Goal: Transaction & Acquisition: Purchase product/service

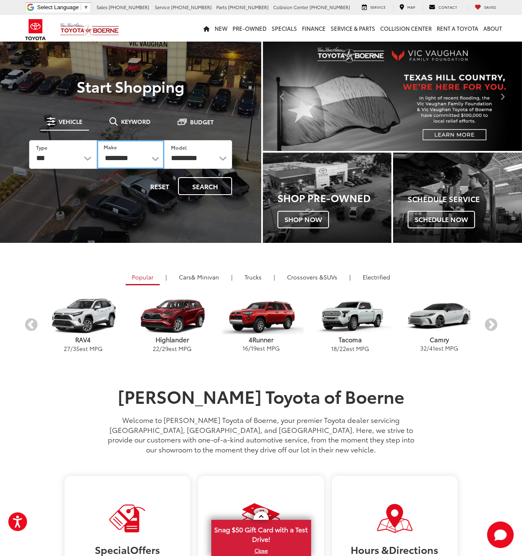
select select "******"
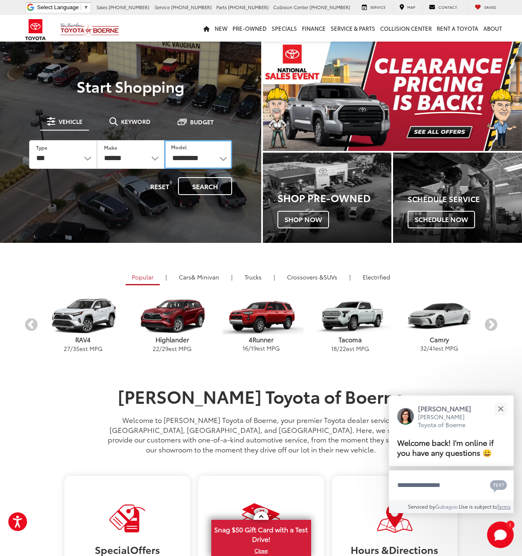
select select "******"
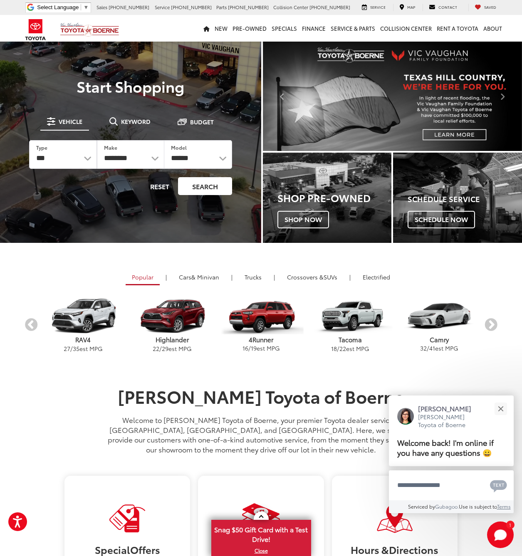
click at [212, 185] on button "Search" at bounding box center [205, 186] width 54 height 18
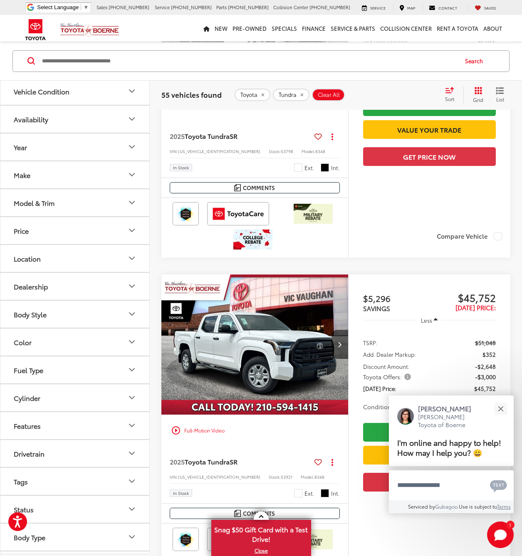
scroll to position [635, 0]
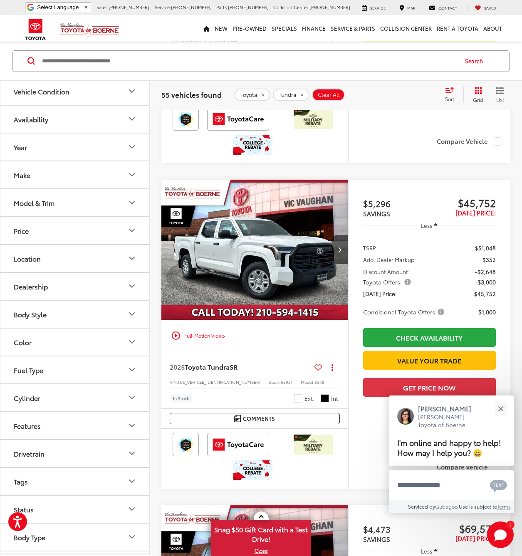
click at [106, 454] on button "Drivetrain" at bounding box center [75, 453] width 150 height 27
click at [59, 471] on label "4-Wheel Drive (38)" at bounding box center [42, 474] width 64 height 14
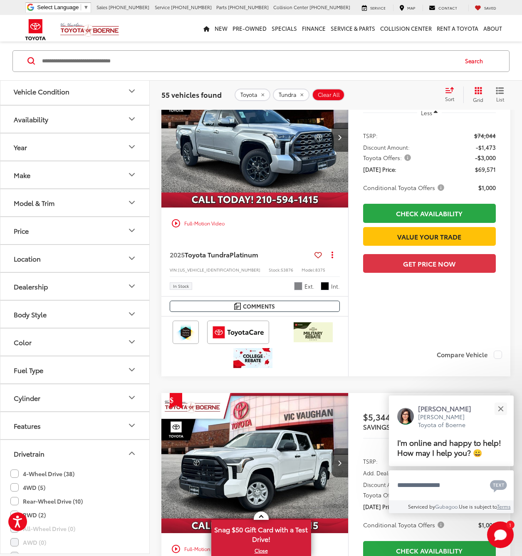
scroll to position [52, 0]
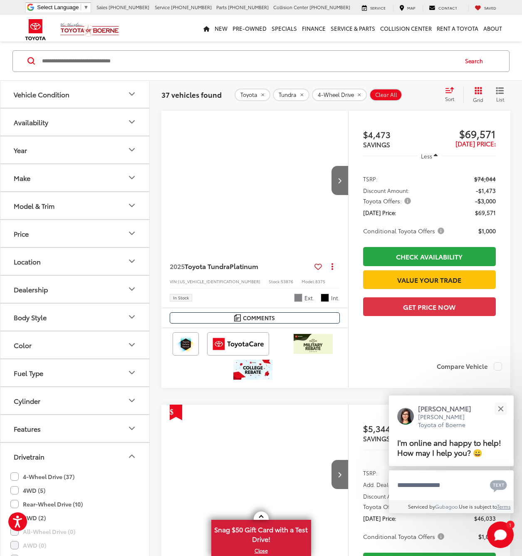
click at [45, 205] on div "Model & Trim" at bounding box center [34, 206] width 41 height 8
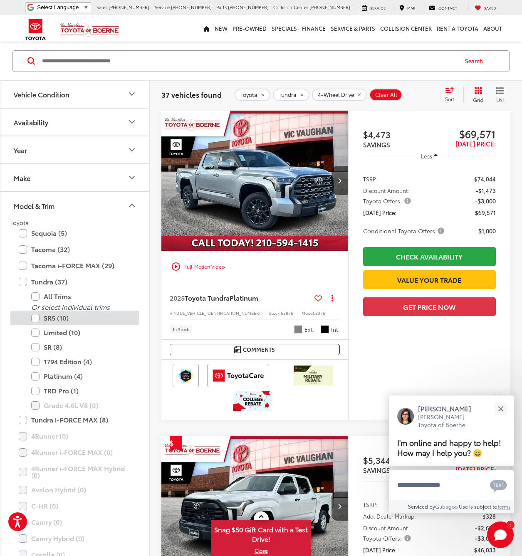
click at [37, 318] on label "SR5 (10)" at bounding box center [81, 318] width 100 height 15
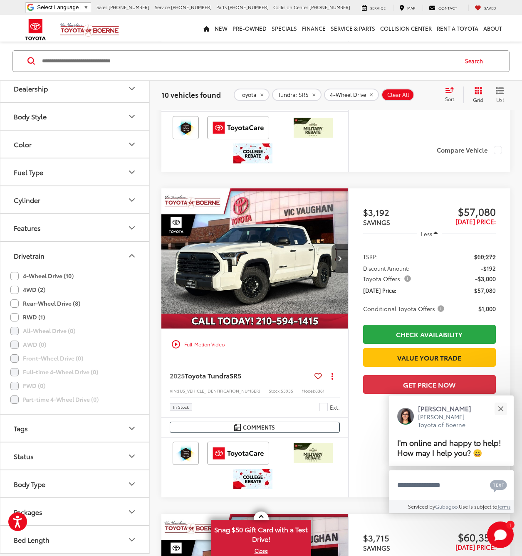
scroll to position [459, 0]
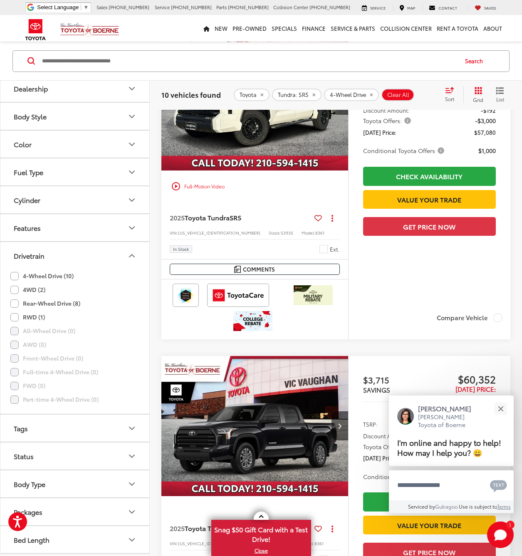
click at [77, 515] on button "Packages" at bounding box center [75, 512] width 150 height 27
click at [134, 253] on icon "Drivetrain" at bounding box center [132, 256] width 10 height 10
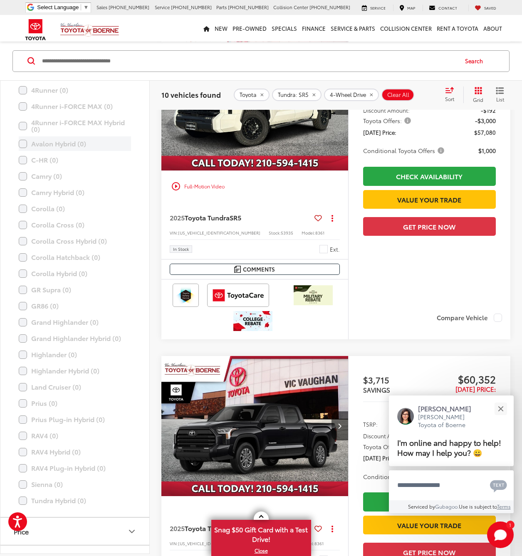
scroll to position [59, 0]
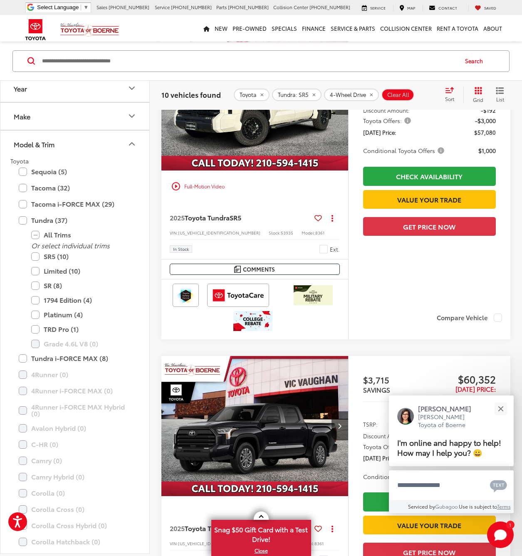
click at [132, 142] on icon "Model & Trim" at bounding box center [132, 144] width 10 height 10
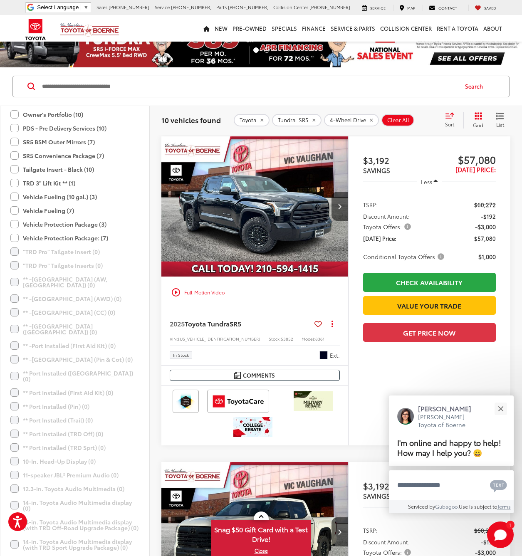
scroll to position [322, 0]
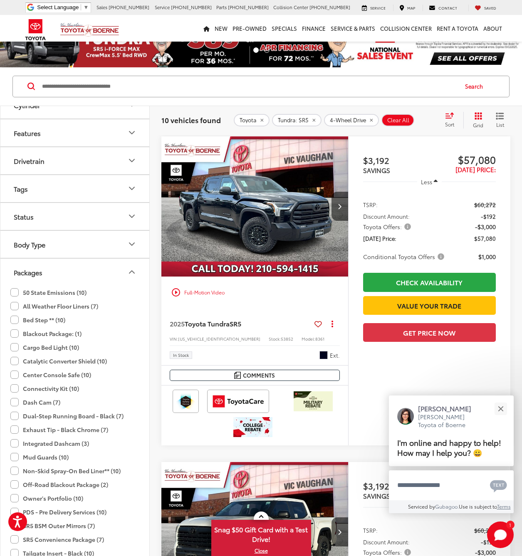
click at [65, 334] on label "Blackout Package: (1)" at bounding box center [45, 334] width 71 height 14
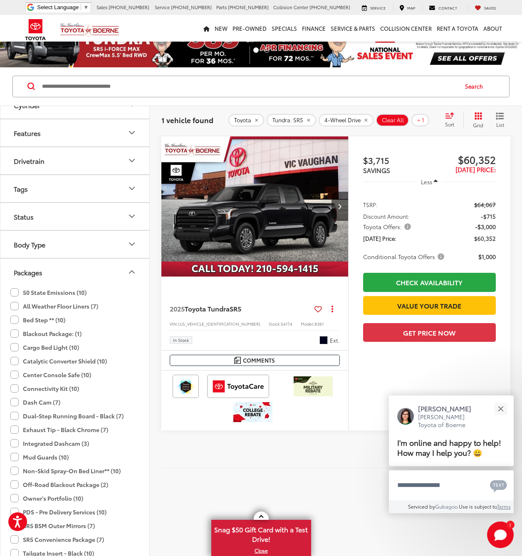
click at [14, 333] on label "Blackout Package: (1)" at bounding box center [45, 334] width 71 height 14
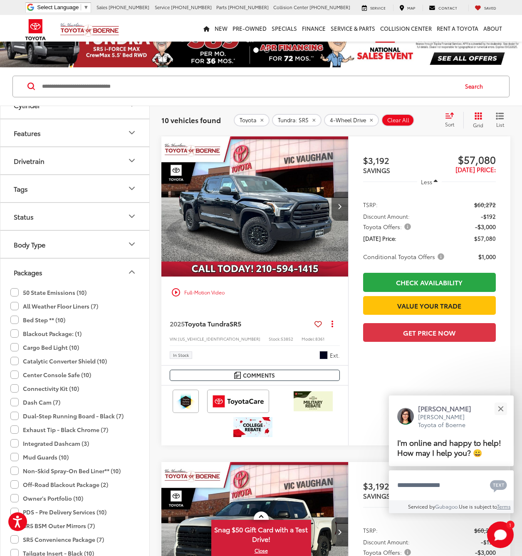
click at [340, 207] on icon "Next image" at bounding box center [340, 207] width 4 height 6
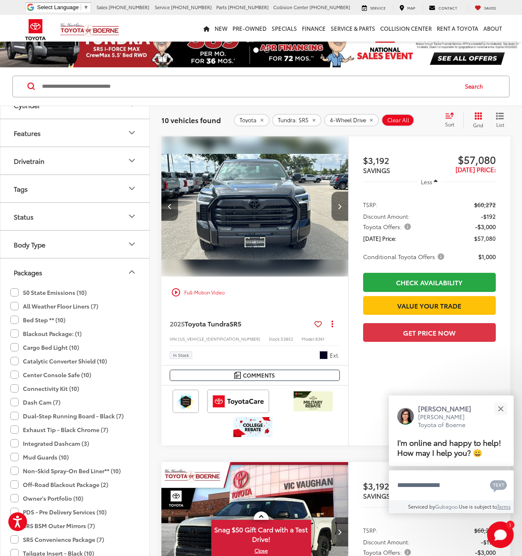
click at [340, 207] on icon "Next image" at bounding box center [340, 207] width 4 height 6
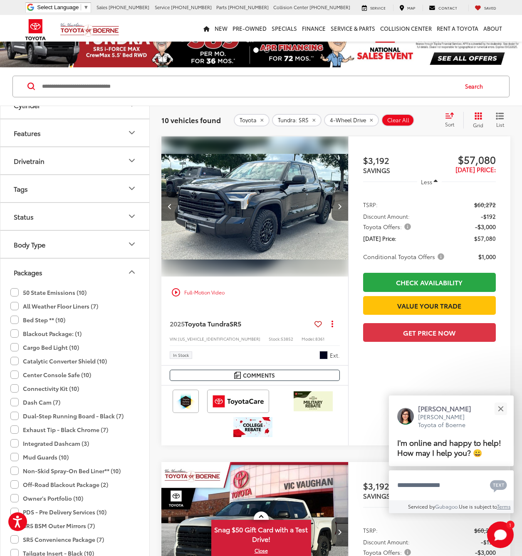
click at [340, 207] on icon "Next image" at bounding box center [340, 207] width 4 height 6
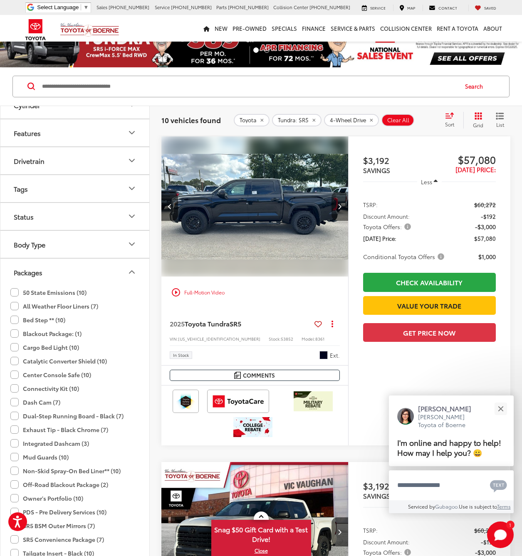
click at [340, 207] on icon "Next image" at bounding box center [340, 207] width 4 height 6
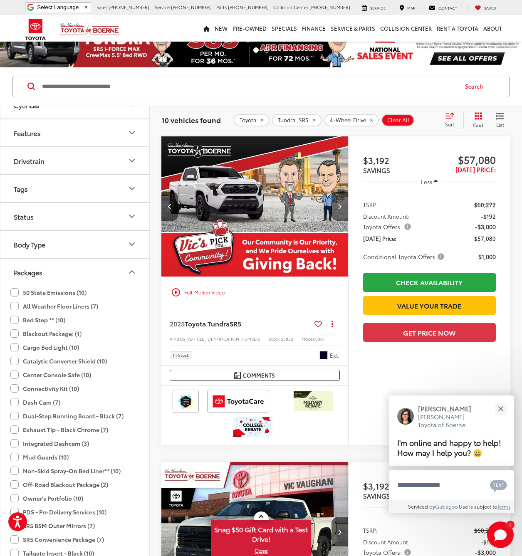
click at [340, 207] on icon "Next image" at bounding box center [340, 207] width 4 height 6
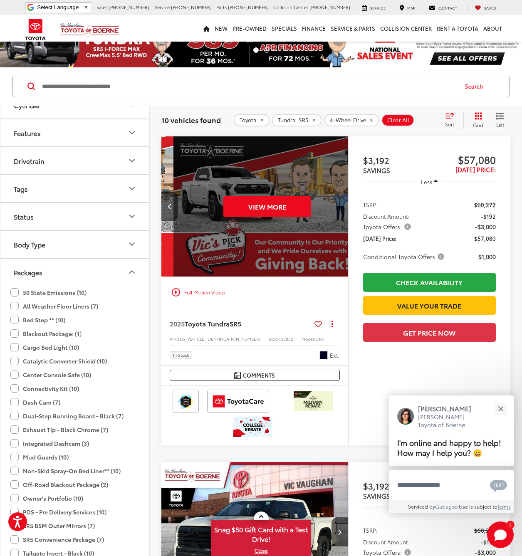
scroll to position [0, 941]
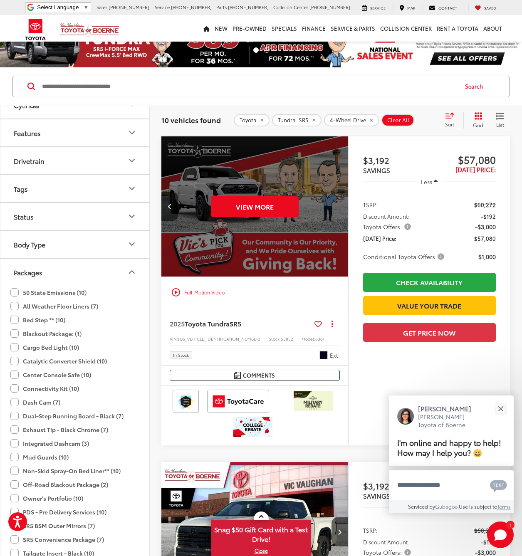
click at [340, 207] on div "View More" at bounding box center [255, 207] width 188 height 141
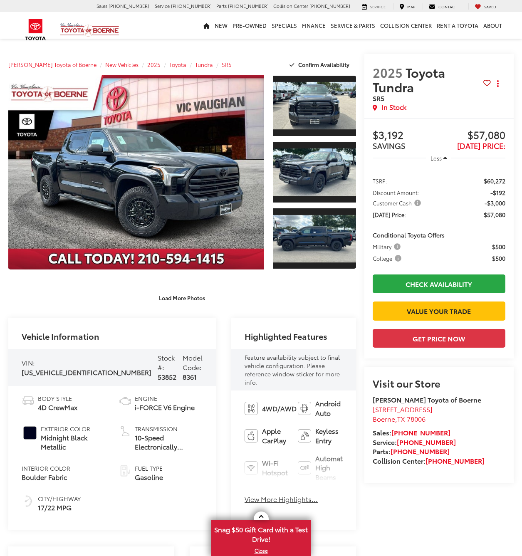
click at [220, 199] on link "Expand Photo 0" at bounding box center [136, 172] width 256 height 195
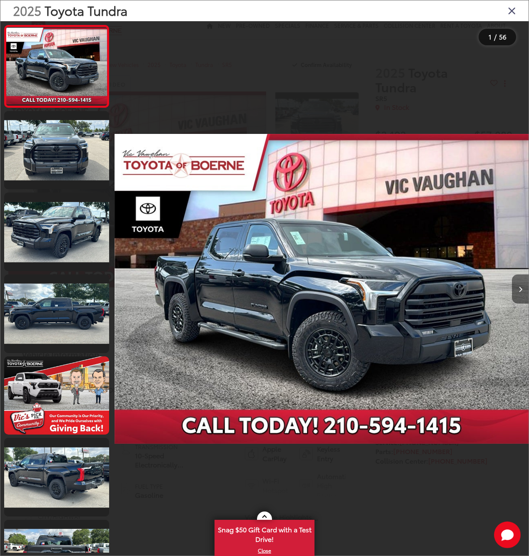
click at [522, 291] on button "Next image" at bounding box center [520, 289] width 17 height 29
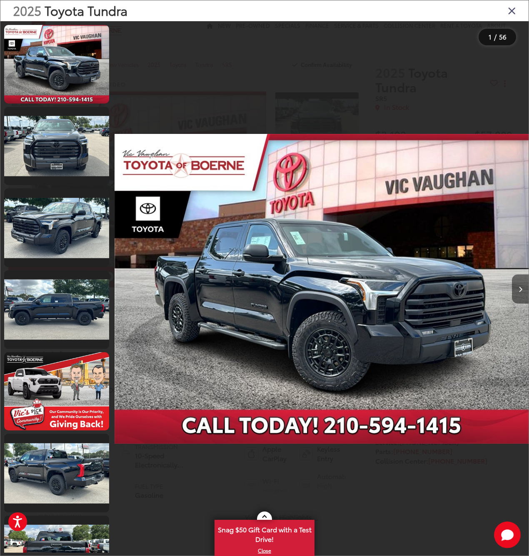
click at [522, 291] on button "Next image" at bounding box center [520, 289] width 17 height 29
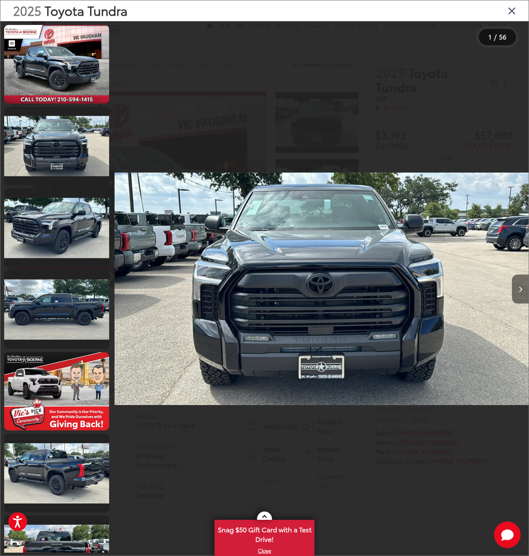
click at [522, 291] on button "Next image" at bounding box center [520, 289] width 17 height 29
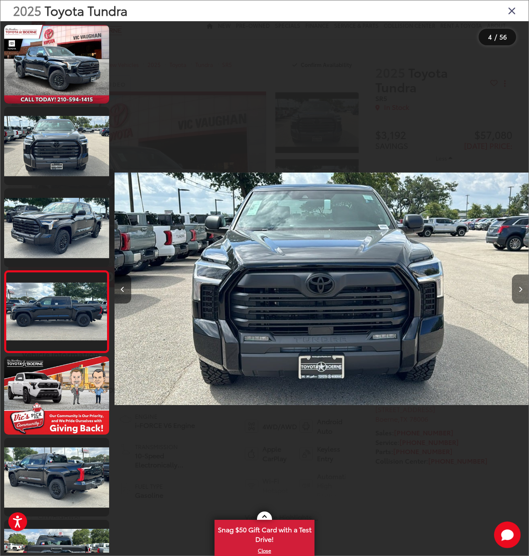
click at [522, 291] on button "Next image" at bounding box center [520, 289] width 17 height 29
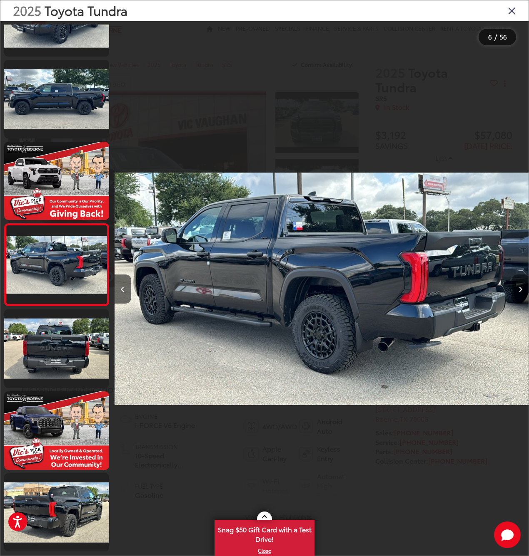
click at [522, 291] on button "Next image" at bounding box center [520, 289] width 17 height 29
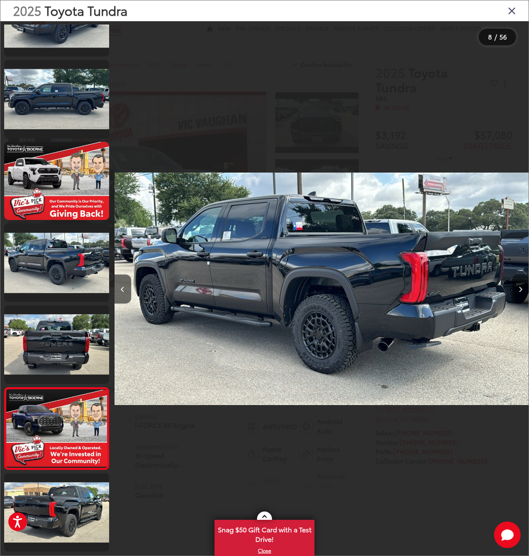
click at [522, 291] on button "Next image" at bounding box center [520, 289] width 17 height 29
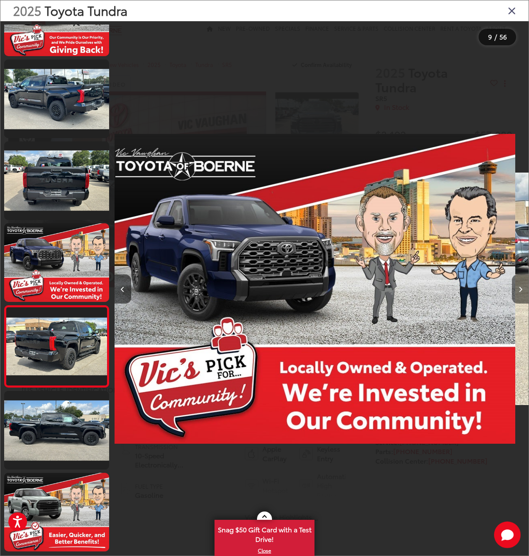
scroll to position [457, 0]
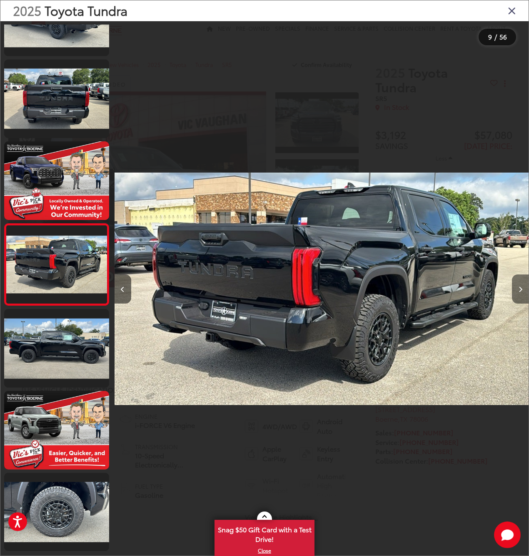
click at [522, 290] on button "Next image" at bounding box center [520, 289] width 17 height 29
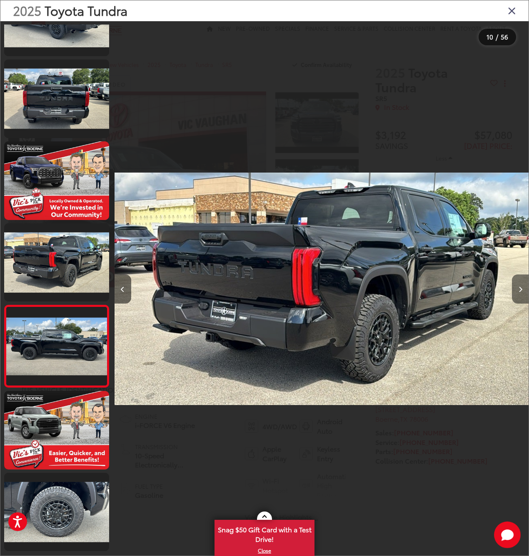
scroll to position [538, 0]
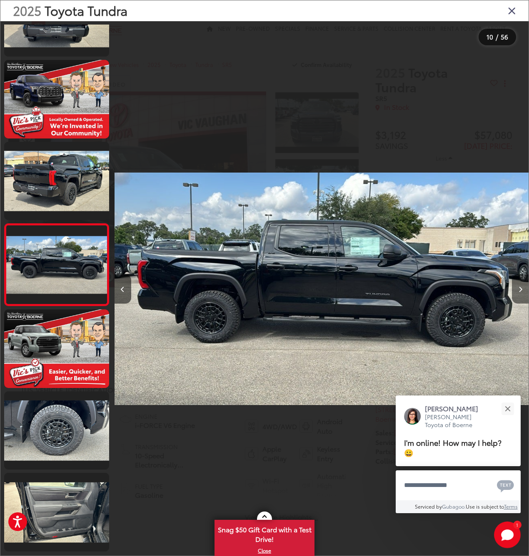
click at [505, 410] on button "Close" at bounding box center [507, 409] width 18 height 18
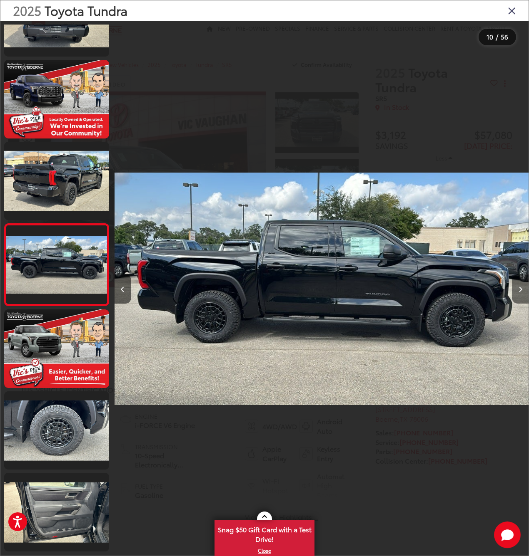
click at [519, 288] on icon "Next image" at bounding box center [520, 290] width 4 height 6
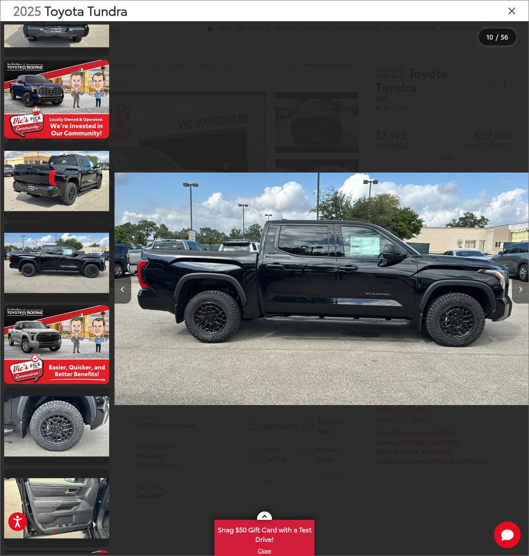
click at [519, 288] on icon "Next image" at bounding box center [520, 290] width 4 height 6
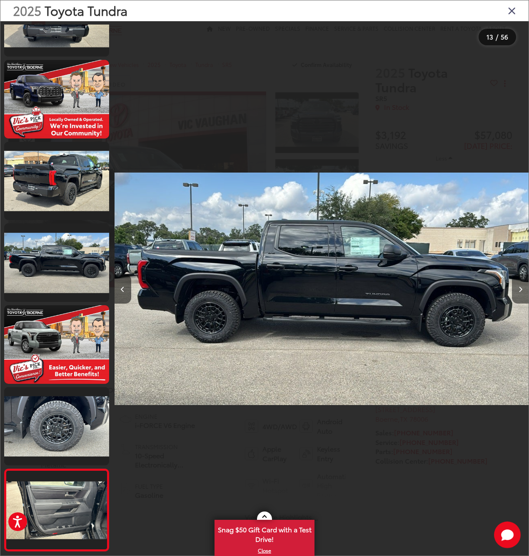
scroll to position [784, 0]
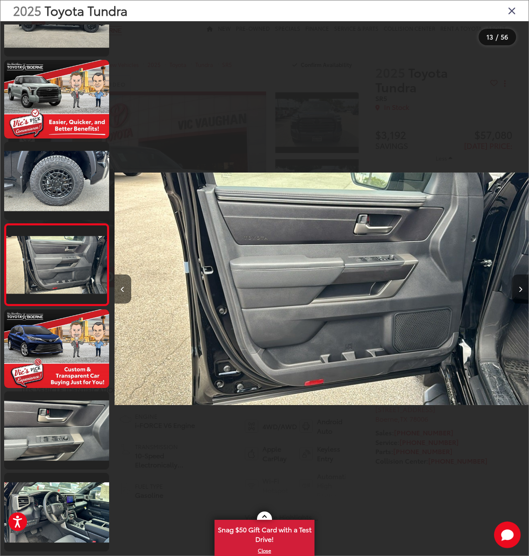
click at [520, 288] on icon "Next image" at bounding box center [520, 290] width 4 height 6
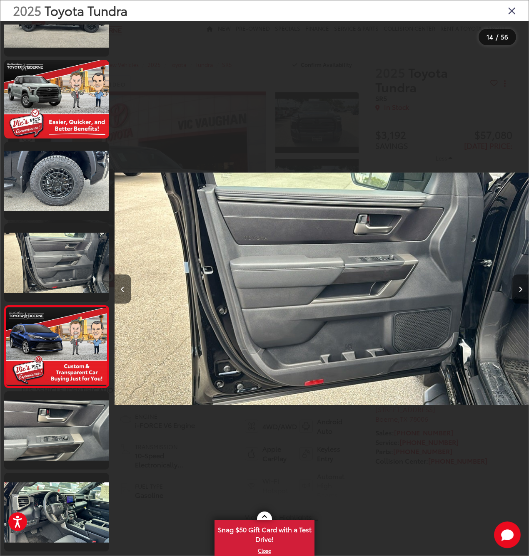
scroll to position [866, 0]
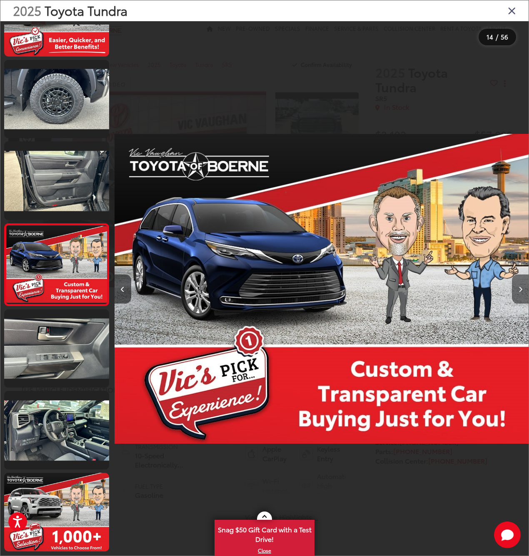
click at [521, 288] on icon "Next image" at bounding box center [520, 290] width 4 height 6
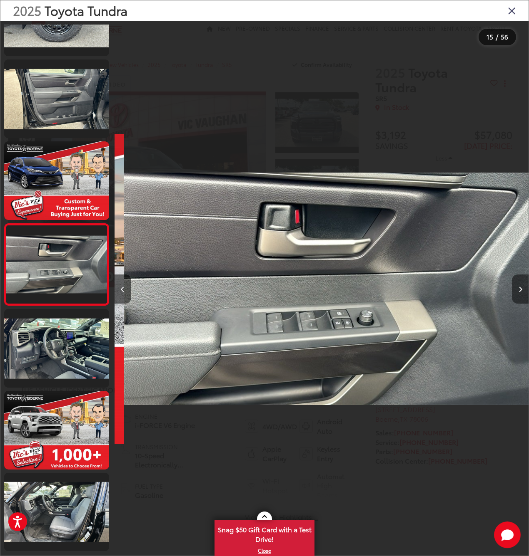
scroll to position [0, 5795]
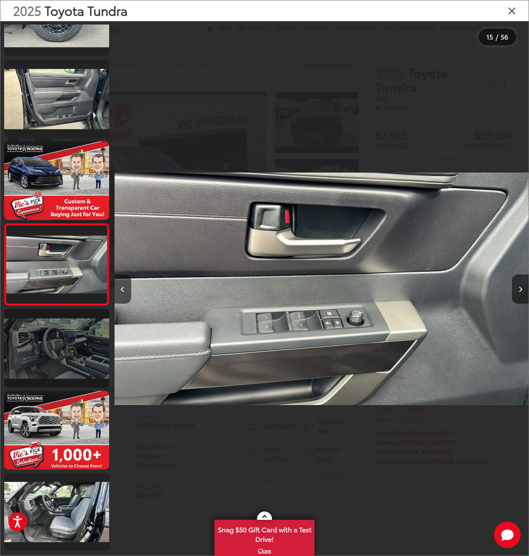
click at [73, 366] on link at bounding box center [56, 348] width 105 height 79
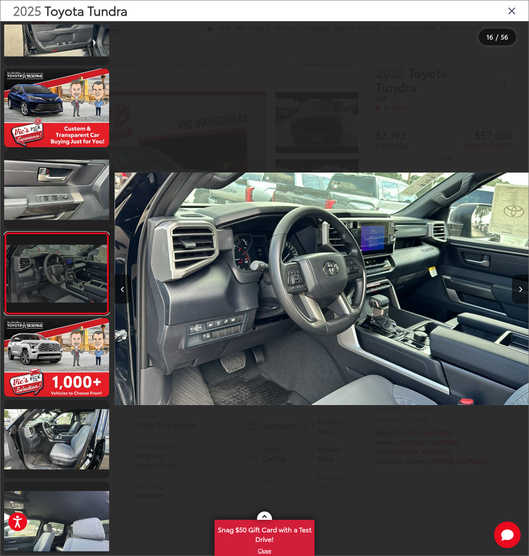
scroll to position [0, 6208]
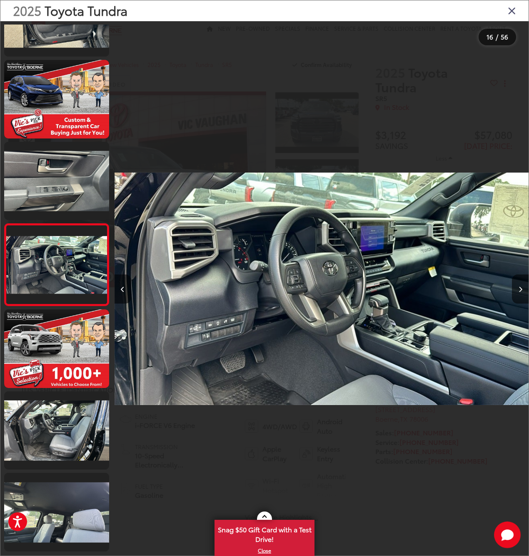
click at [386, 318] on img "2025 Toyota Tundra SR5 15" at bounding box center [321, 289] width 414 height 501
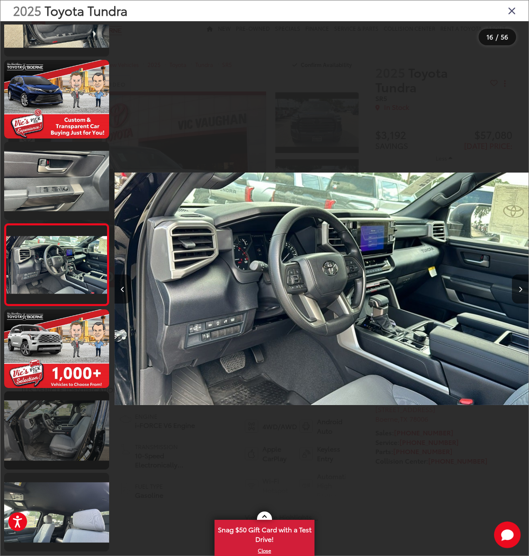
click at [45, 452] on link at bounding box center [56, 431] width 105 height 79
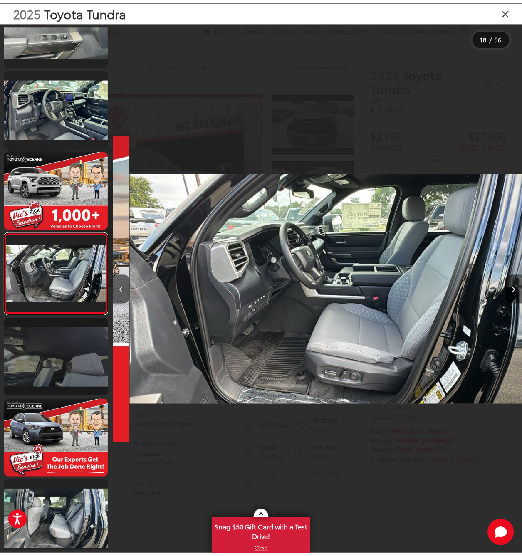
scroll to position [0, 7036]
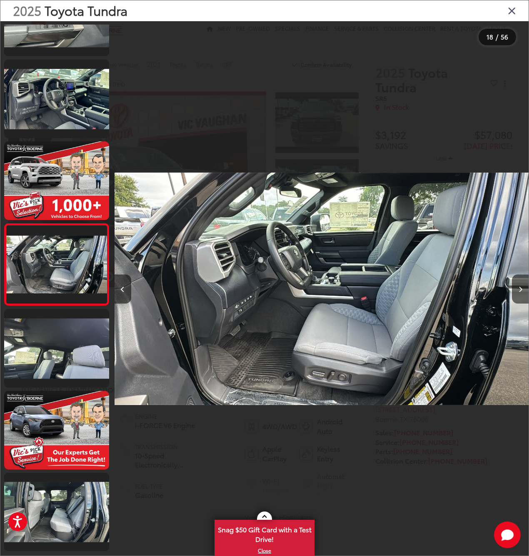
click at [358, 315] on img "2025 Toyota Tundra SR5 17" at bounding box center [321, 289] width 414 height 501
click at [357, 315] on img "2025 Toyota Tundra SR5 17" at bounding box center [321, 289] width 414 height 501
click at [365, 288] on img "2025 Toyota Tundra SR5 17" at bounding box center [321, 289] width 414 height 501
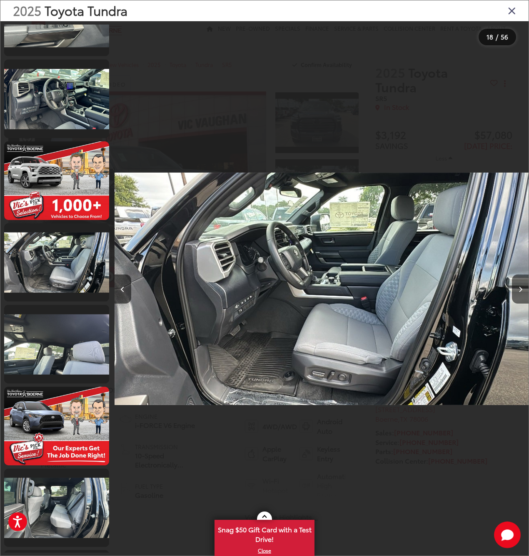
click at [365, 288] on img "2025 Toyota Tundra SR5 17" at bounding box center [321, 289] width 414 height 501
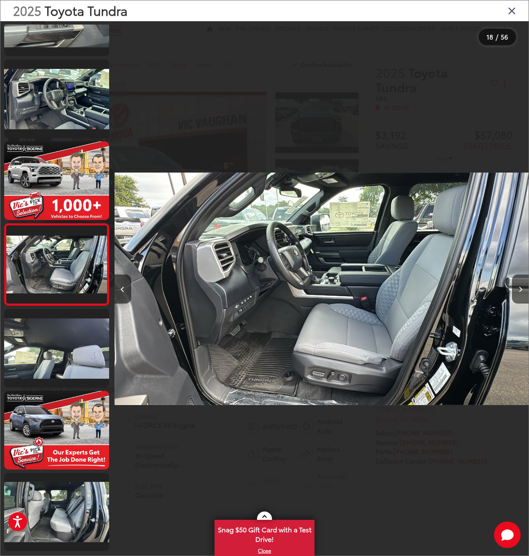
click at [511, 8] on icon "Close gallery" at bounding box center [511, 10] width 8 height 11
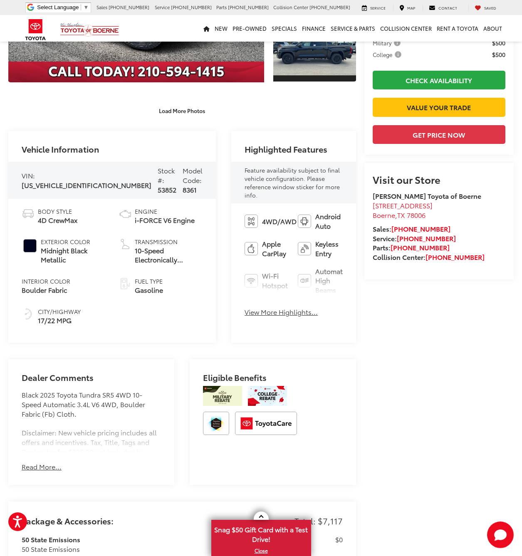
scroll to position [0, 0]
